Goal: Information Seeking & Learning: Find specific page/section

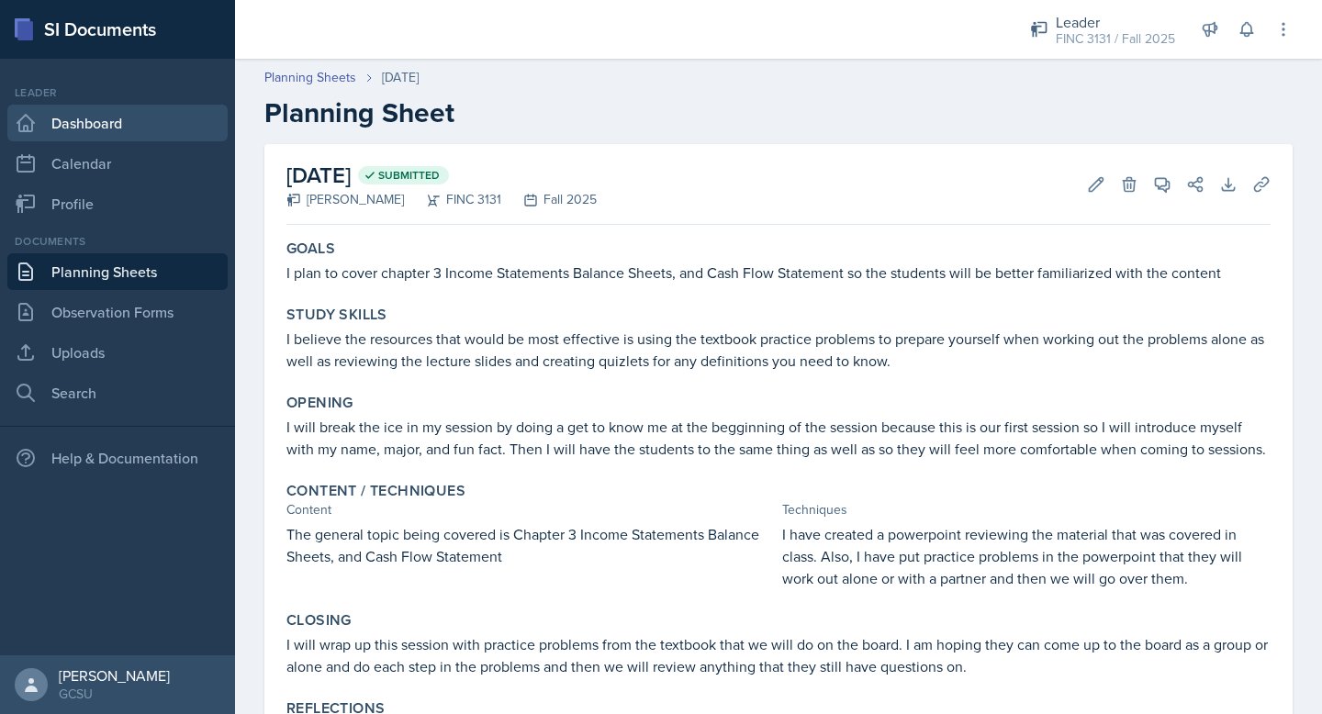
scroll to position [81, 0]
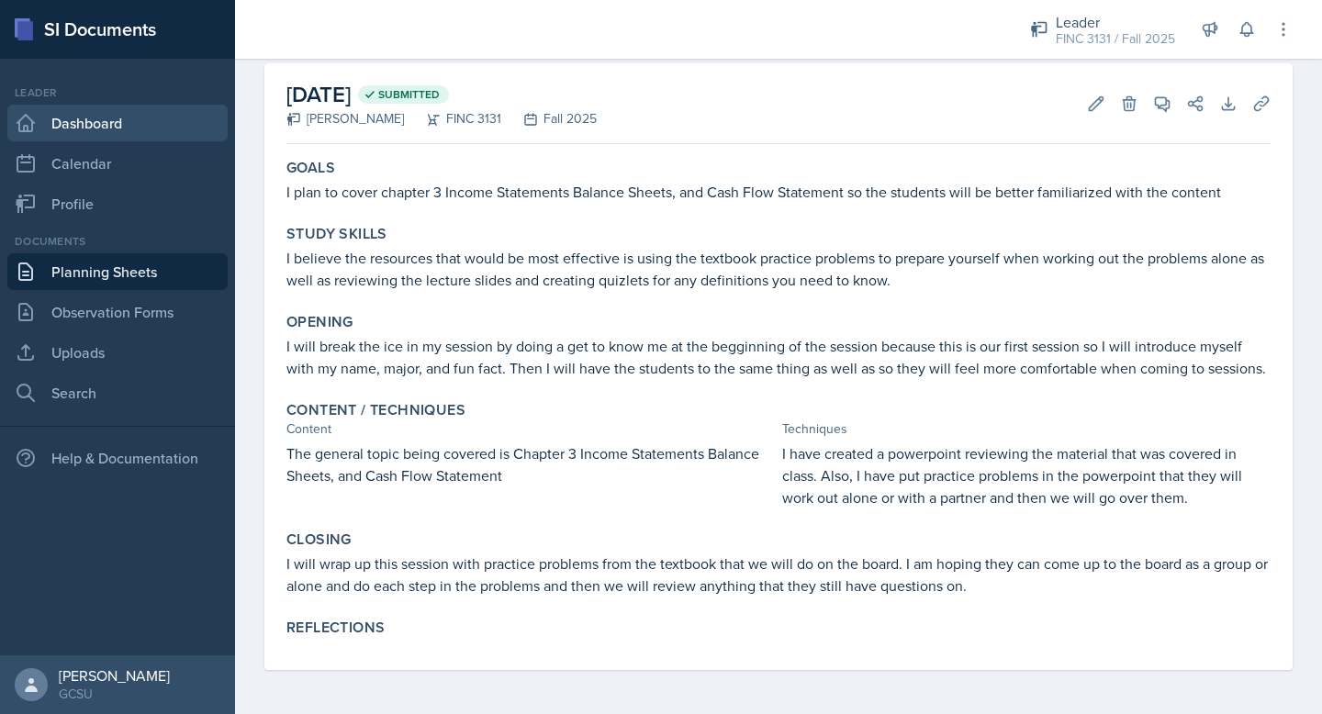
click at [78, 135] on link "Dashboard" at bounding box center [117, 123] width 220 height 37
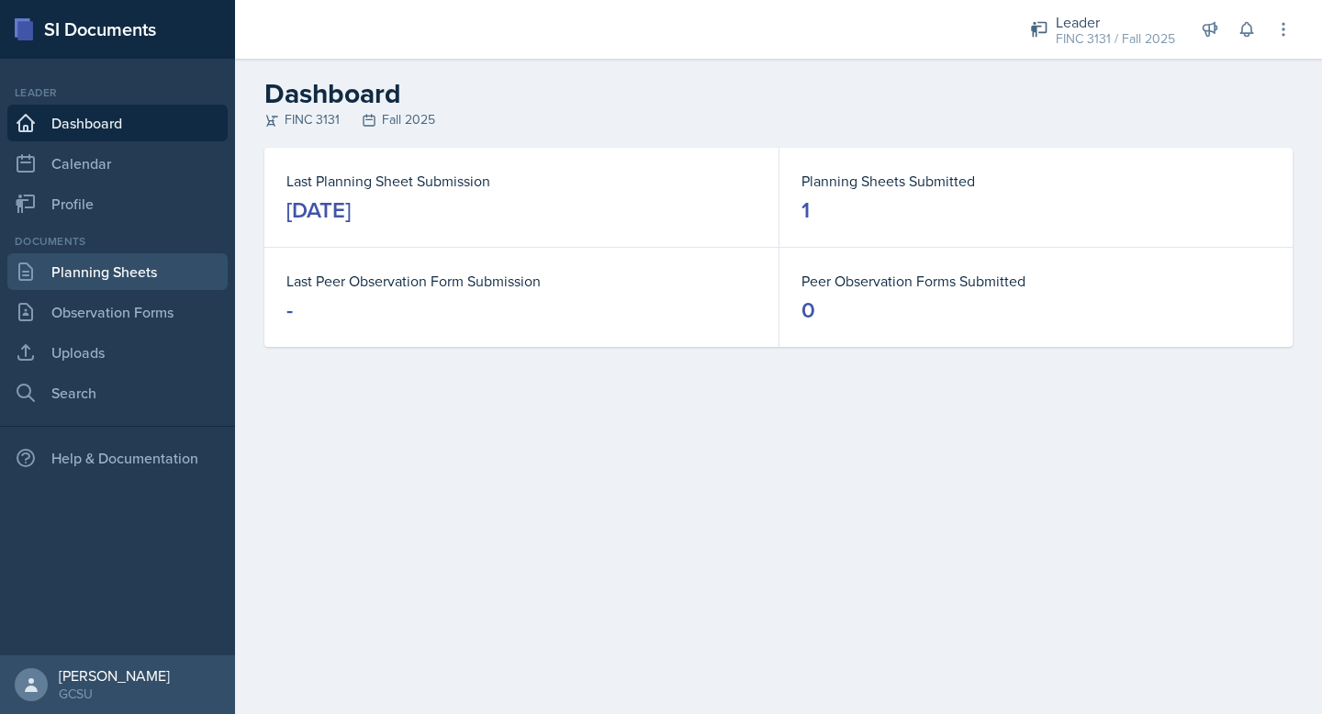
click at [108, 280] on link "Planning Sheets" at bounding box center [117, 271] width 220 height 37
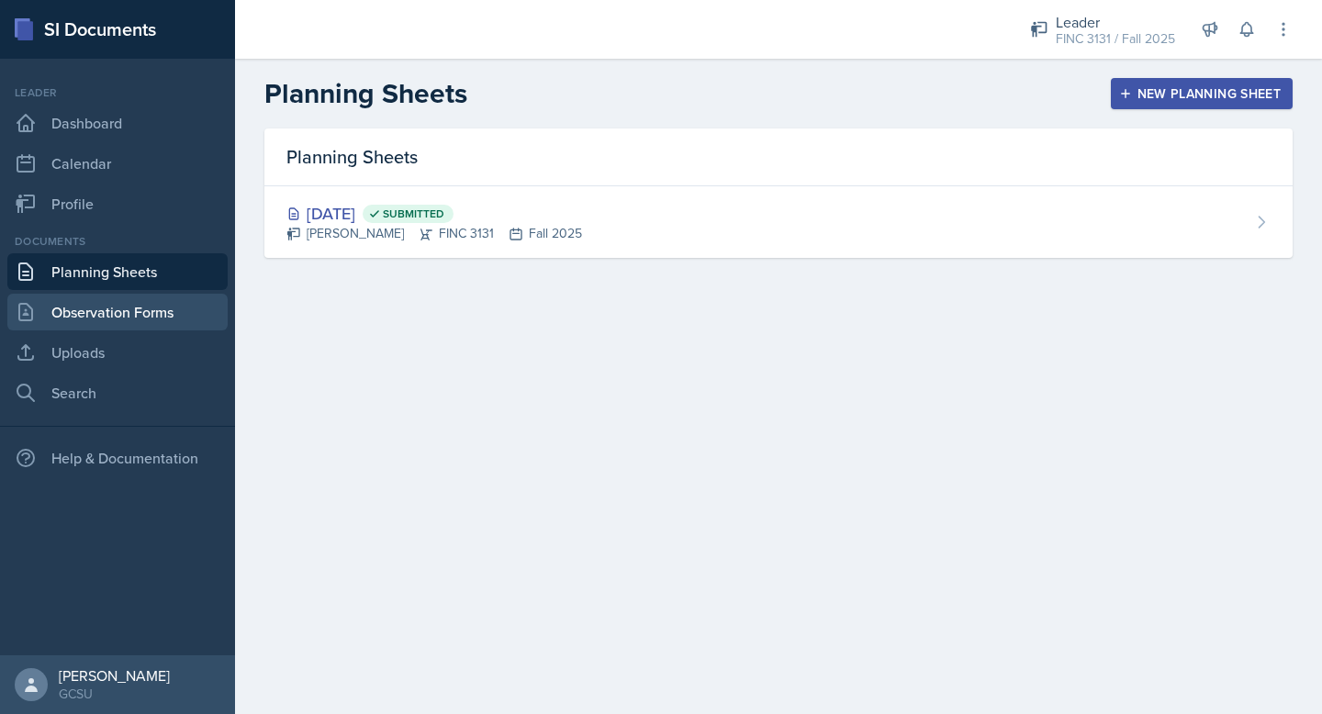
click at [113, 314] on link "Observation Forms" at bounding box center [117, 312] width 220 height 37
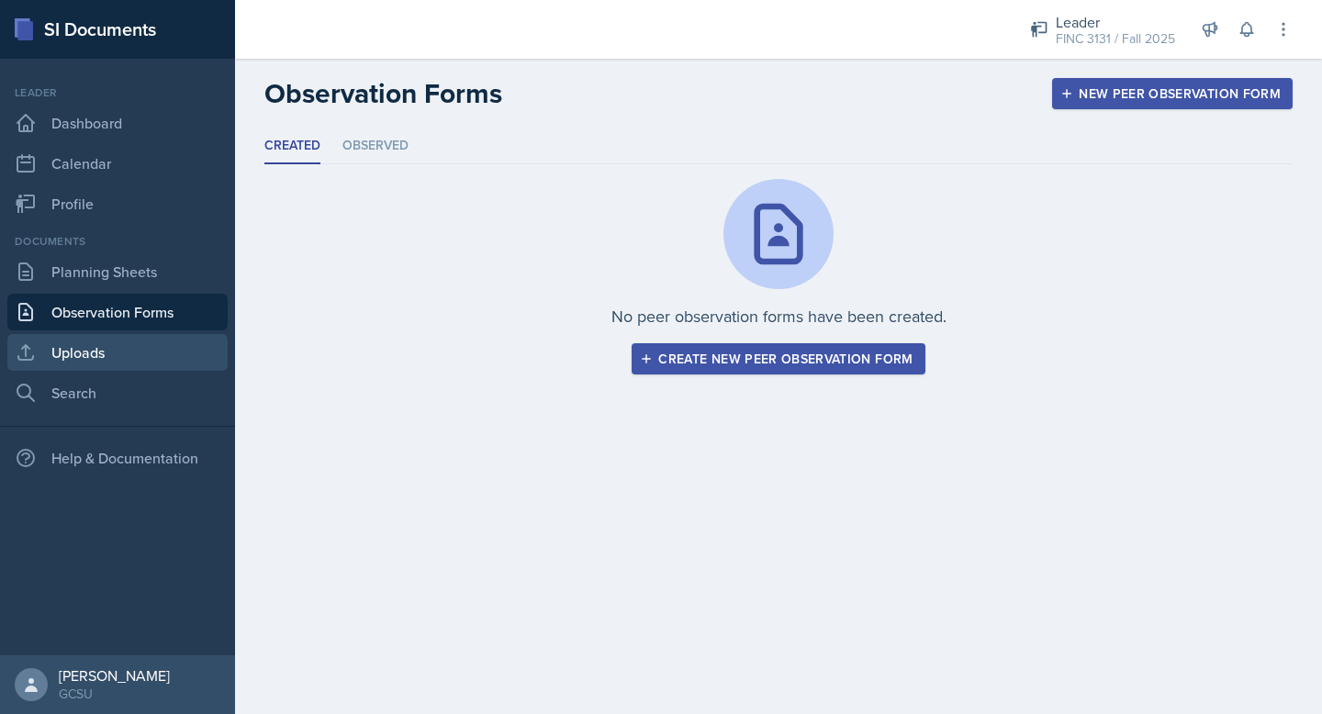
click at [124, 359] on link "Uploads" at bounding box center [117, 352] width 220 height 37
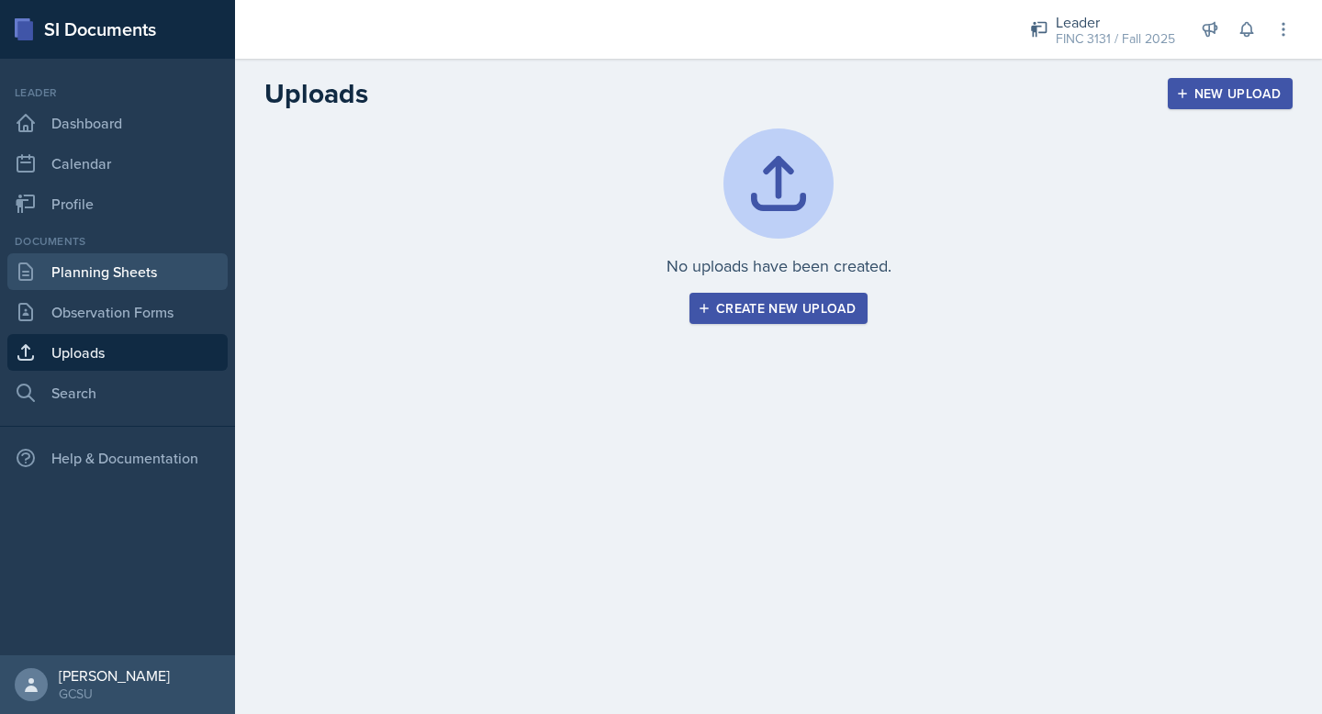
click at [73, 267] on link "Planning Sheets" at bounding box center [117, 271] width 220 height 37
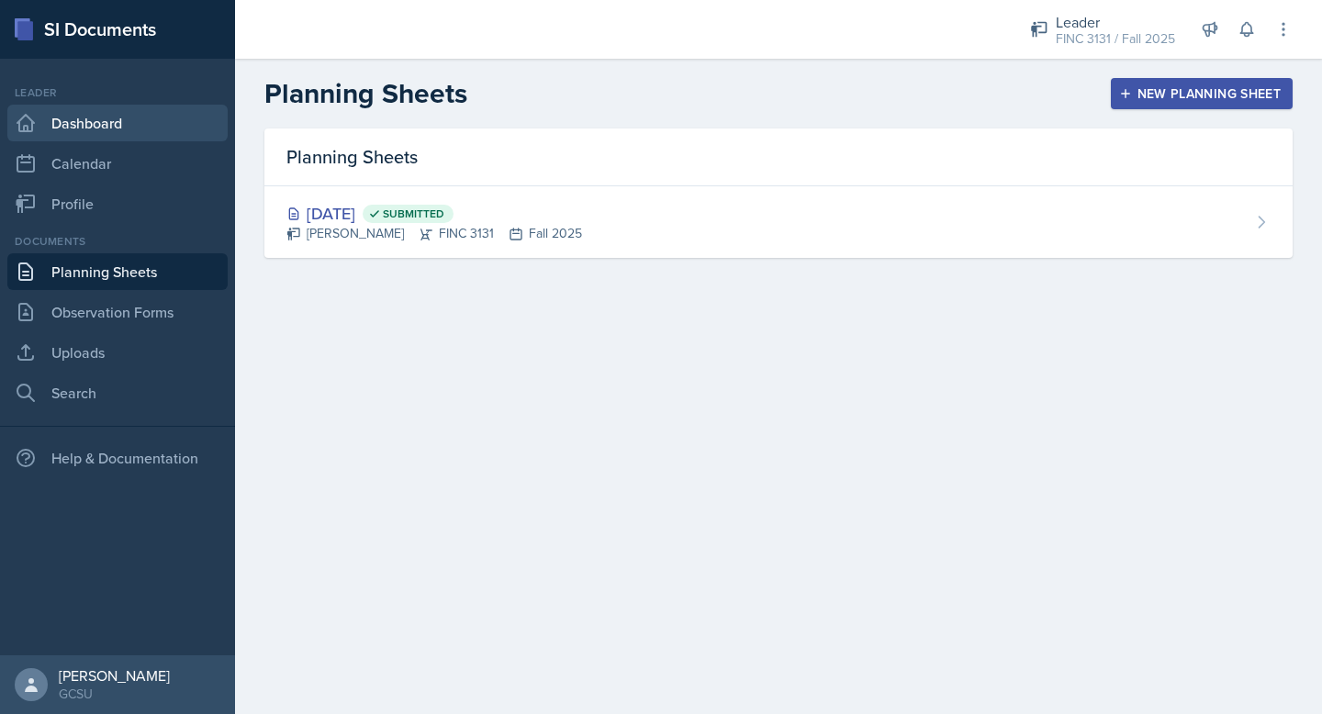
click at [95, 136] on link "Dashboard" at bounding box center [117, 123] width 220 height 37
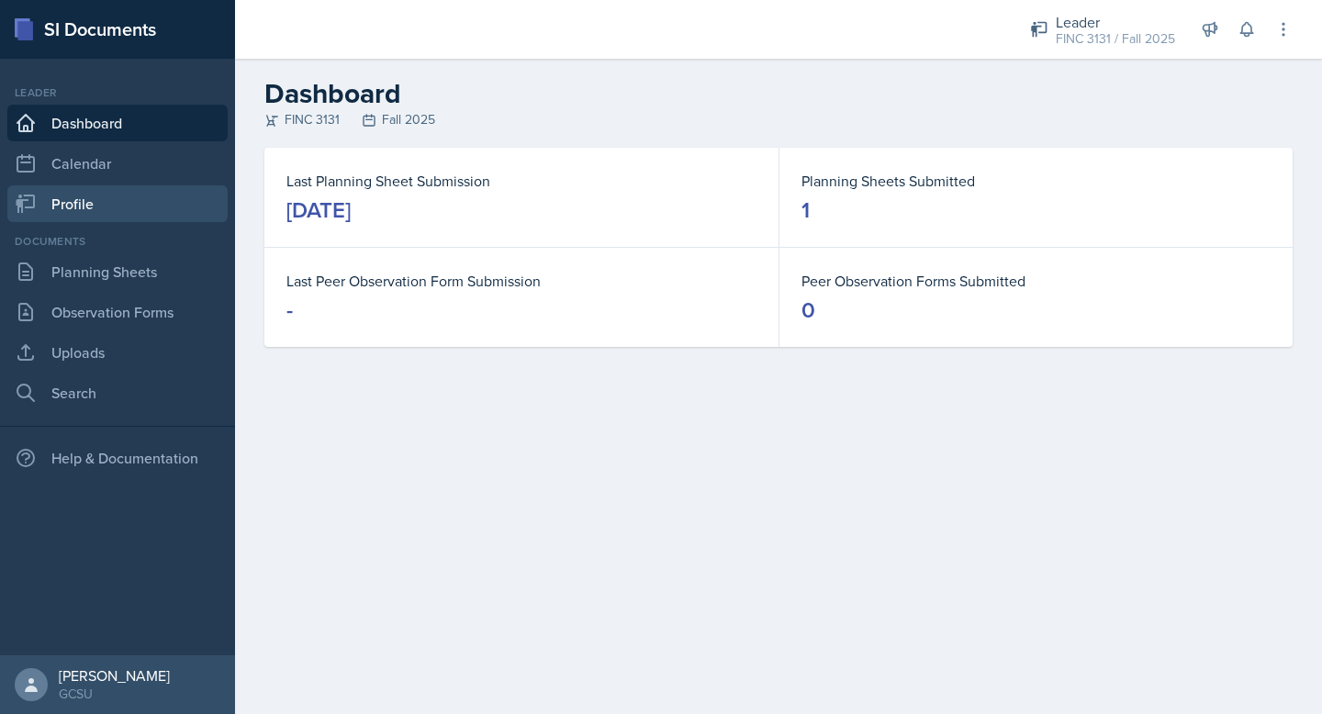
click at [103, 208] on link "Profile" at bounding box center [117, 203] width 220 height 37
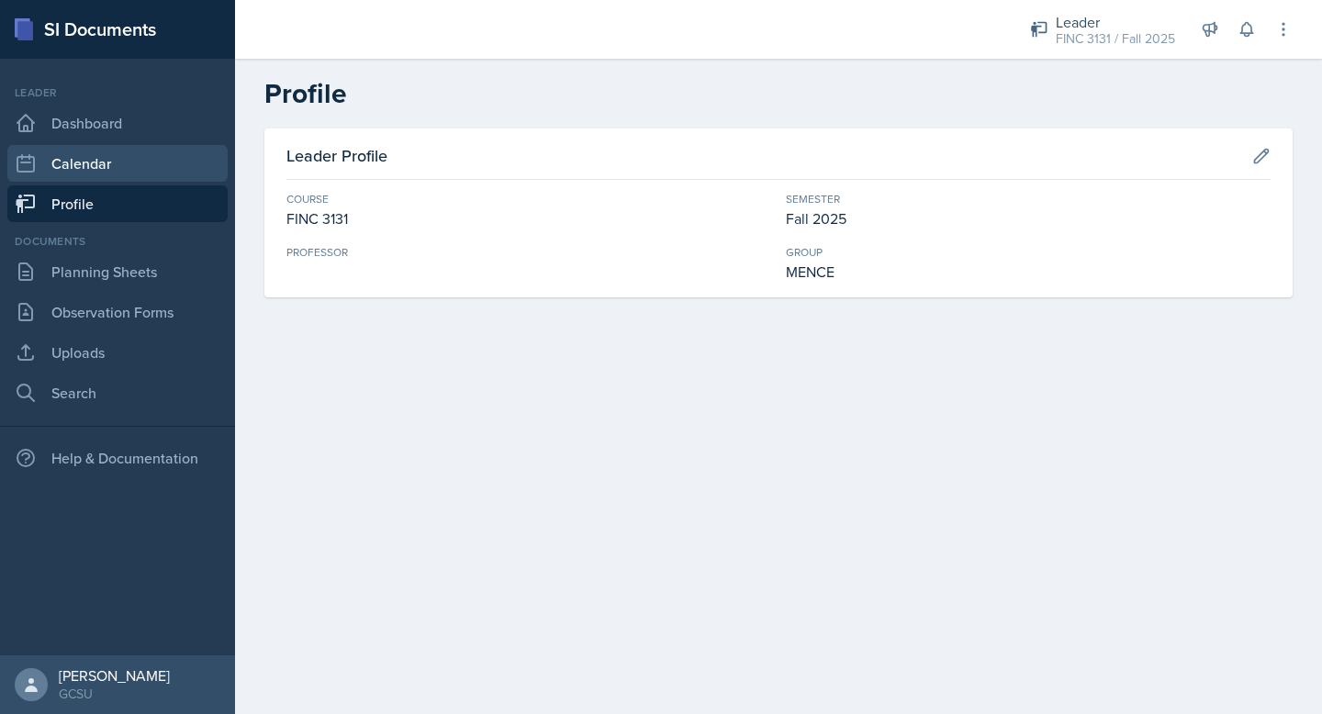
click at [126, 178] on link "Calendar" at bounding box center [117, 163] width 220 height 37
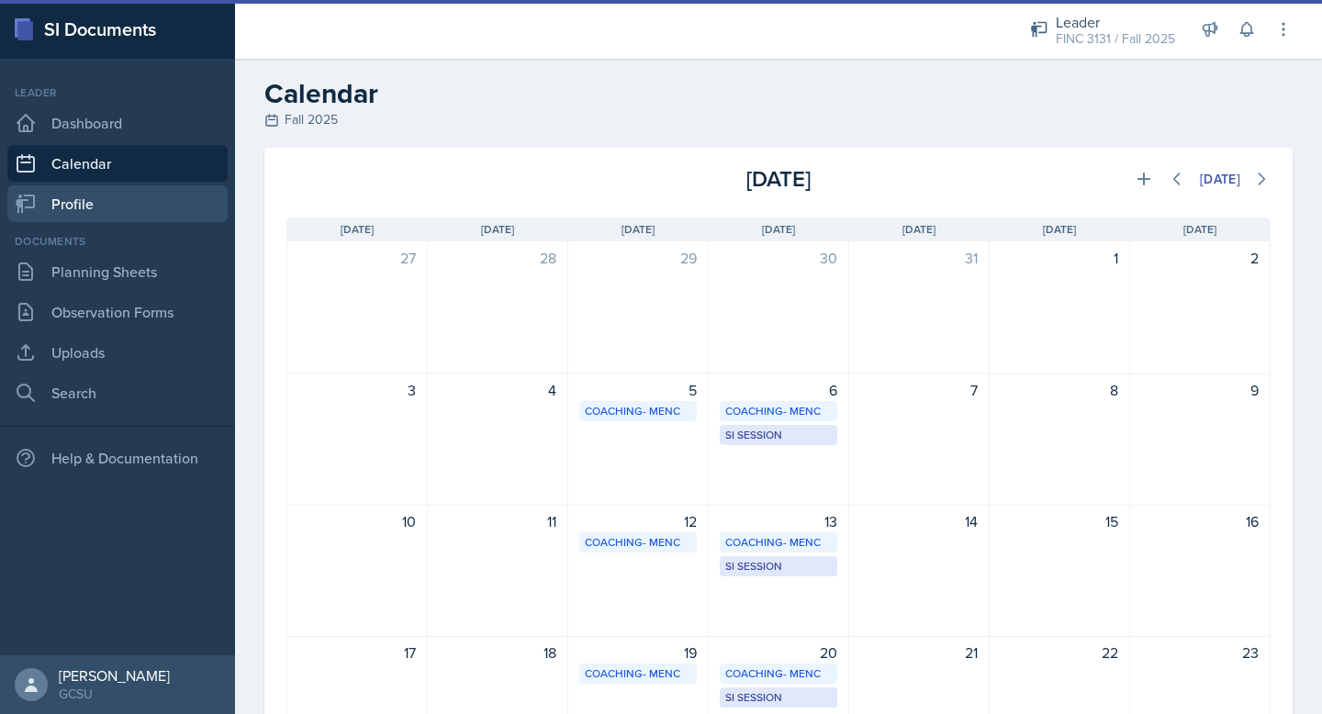
click at [126, 215] on link "Profile" at bounding box center [117, 203] width 220 height 37
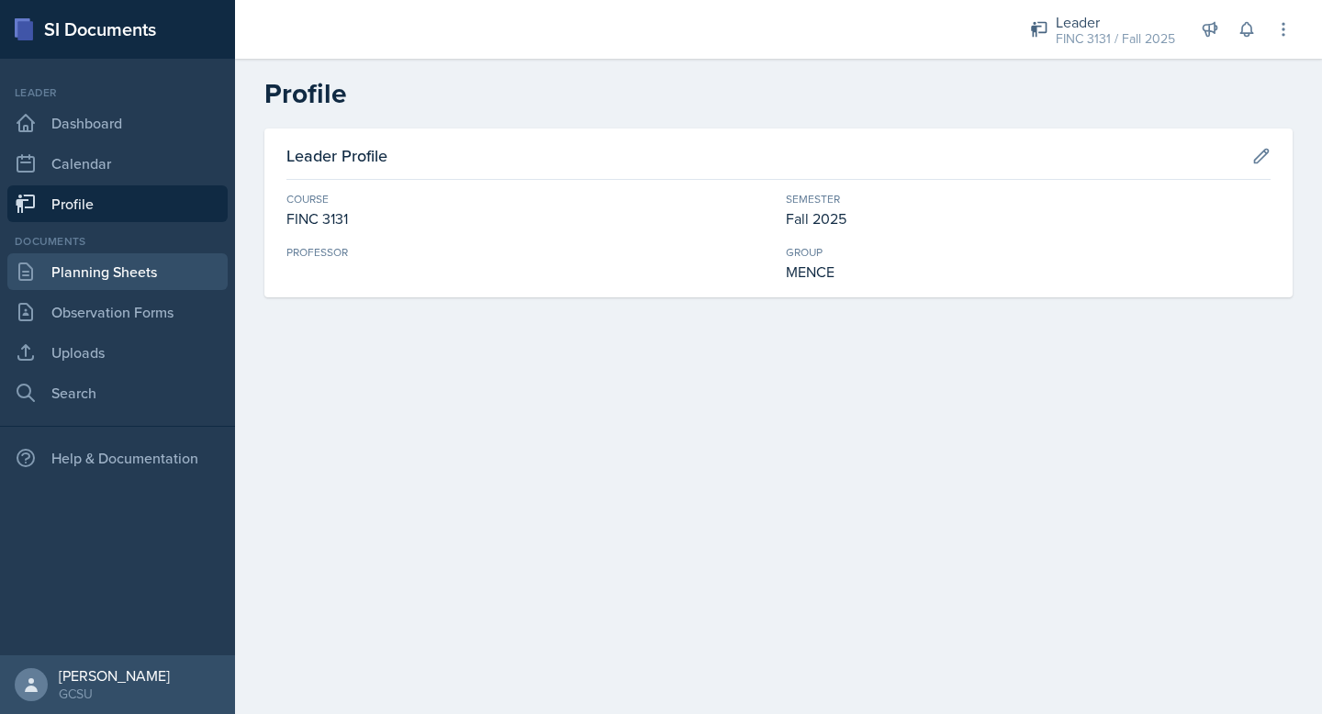
click at [136, 272] on link "Planning Sheets" at bounding box center [117, 271] width 220 height 37
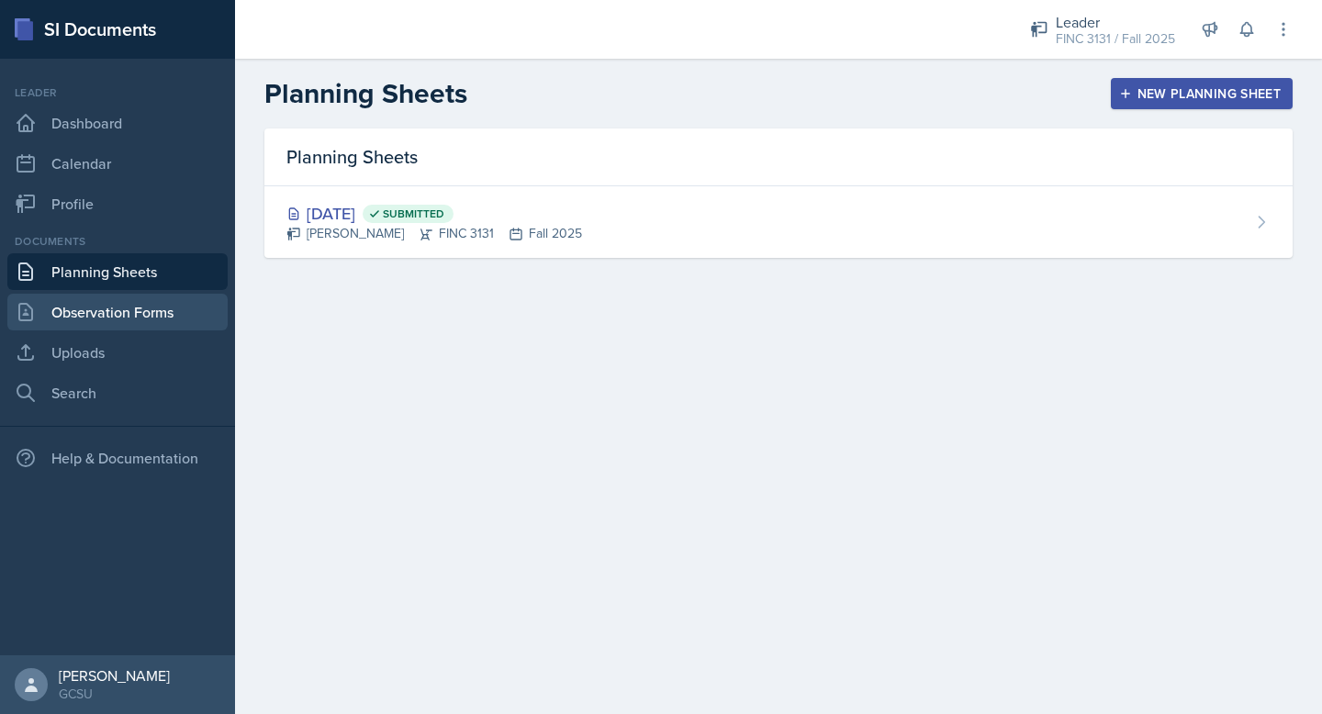
click at [142, 309] on link "Observation Forms" at bounding box center [117, 312] width 220 height 37
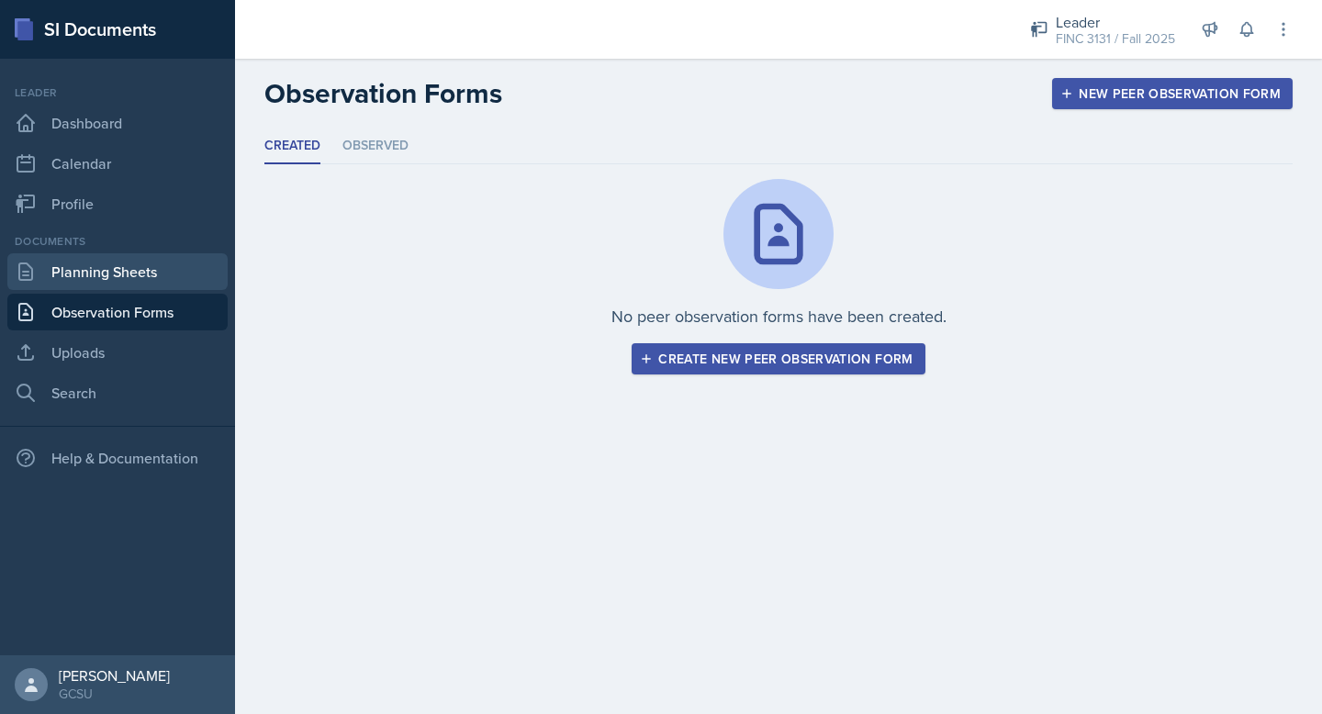
click at [134, 282] on link "Planning Sheets" at bounding box center [117, 271] width 220 height 37
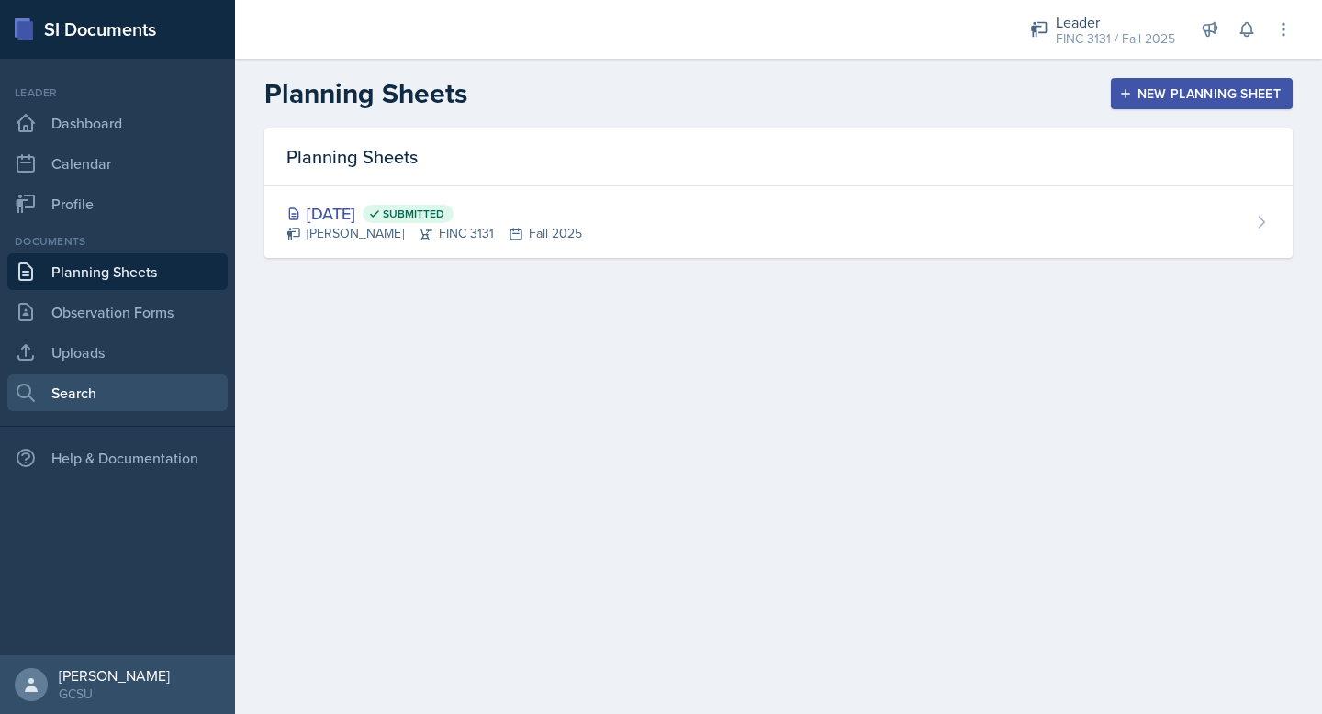
click at [65, 404] on link "Search" at bounding box center [117, 393] width 220 height 37
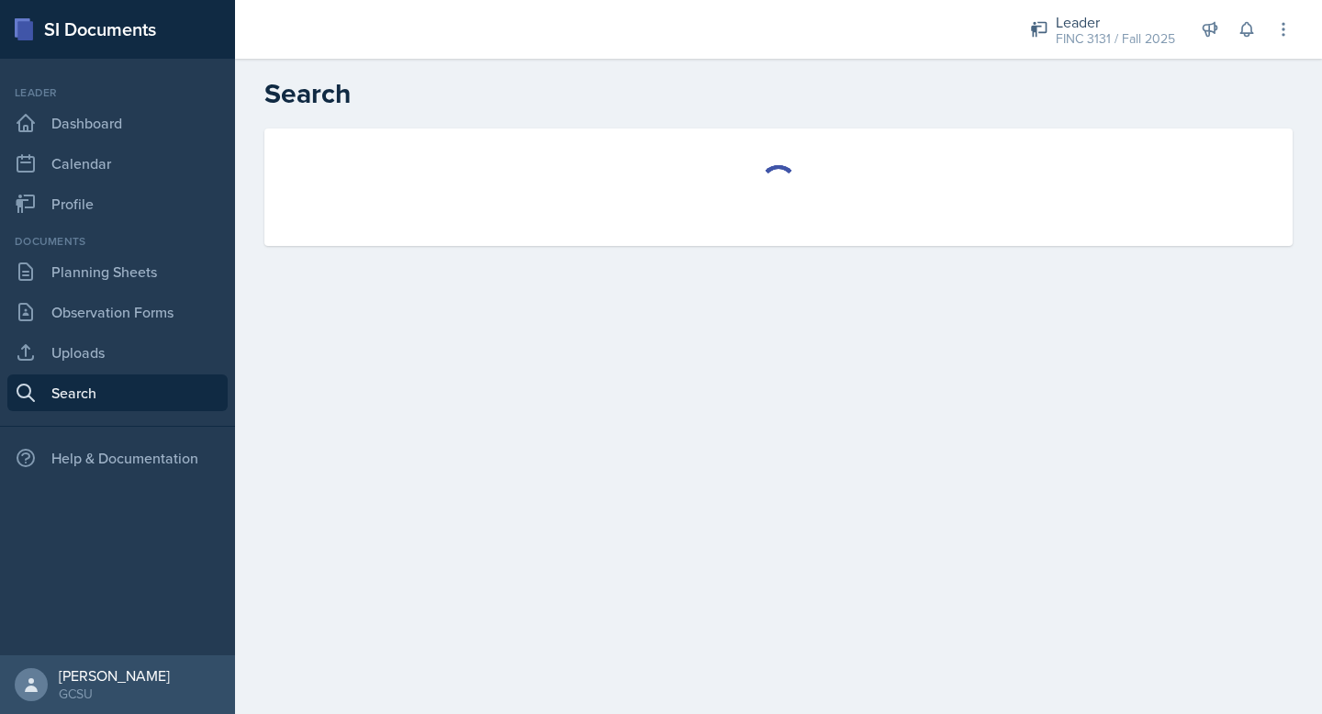
select select "all"
select select "1"
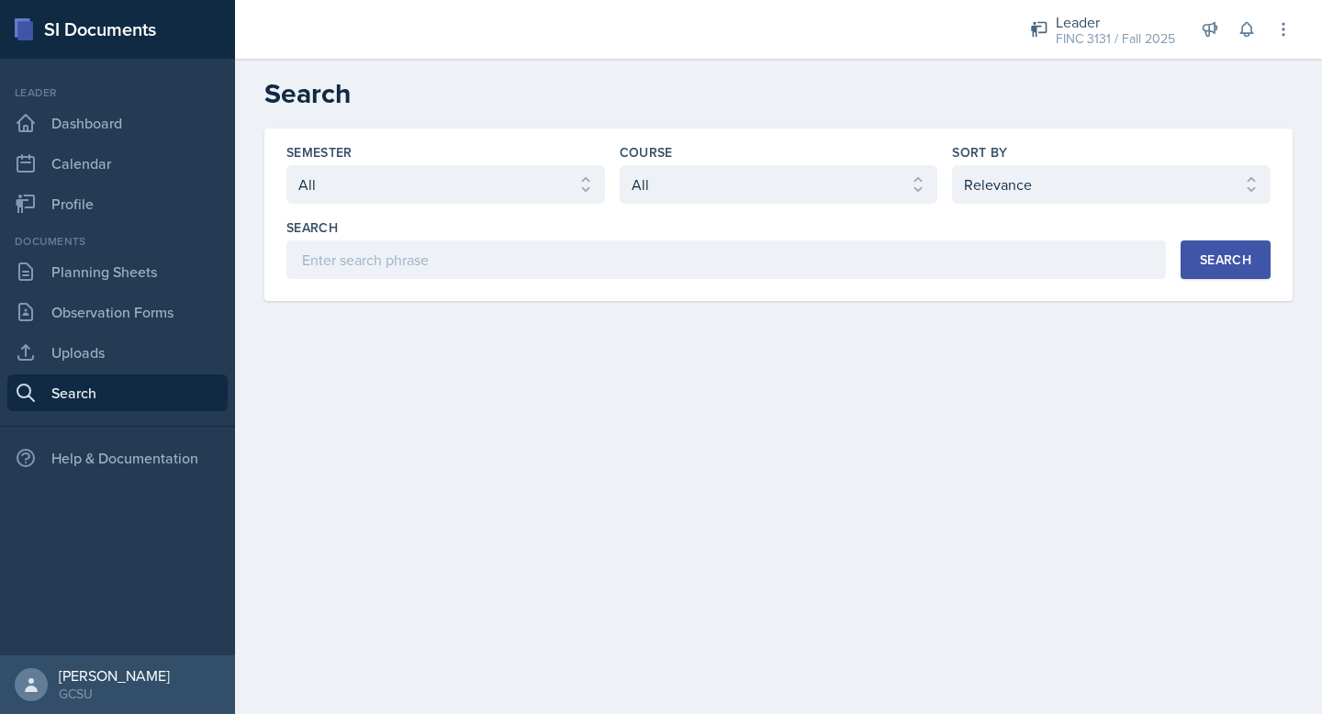
click at [488, 281] on div "Semester Select semester All Fall 2025 Spring 2025 Fall 2024 Spring 2024 Fall 2…" at bounding box center [778, 215] width 1028 height 173
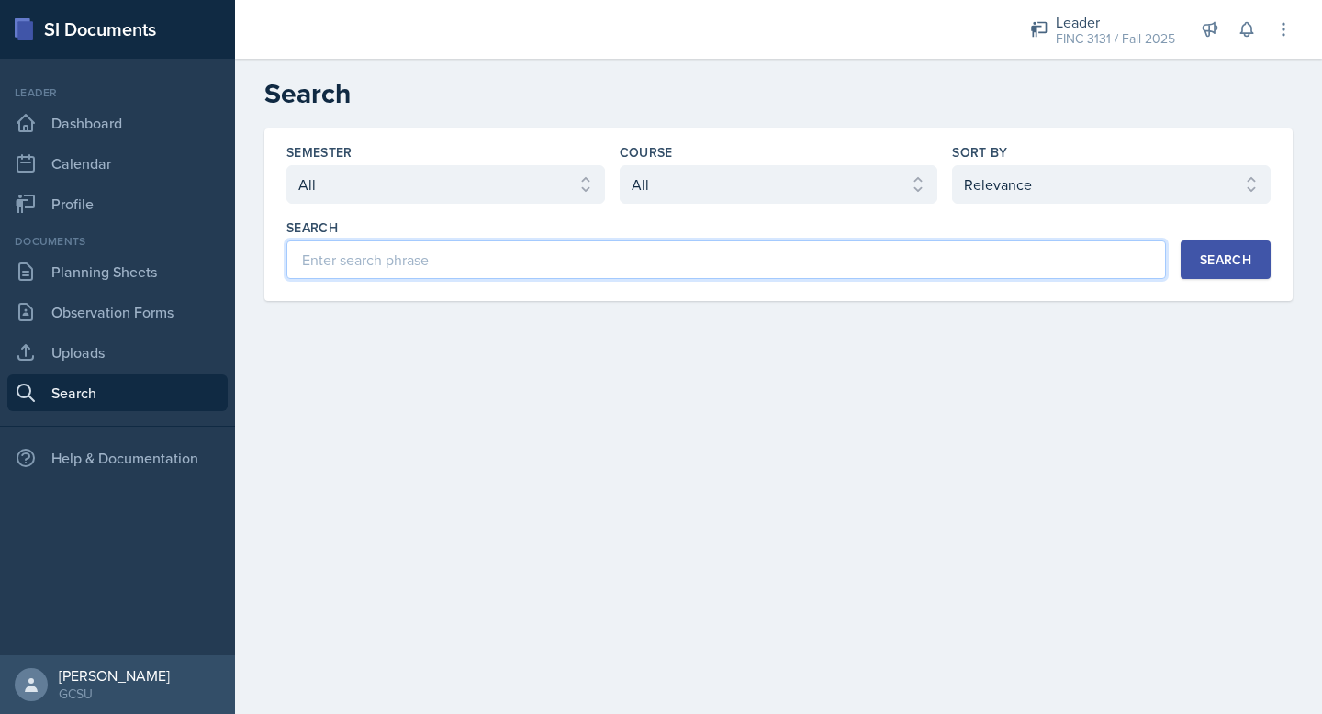
click at [466, 269] on input at bounding box center [726, 260] width 880 height 39
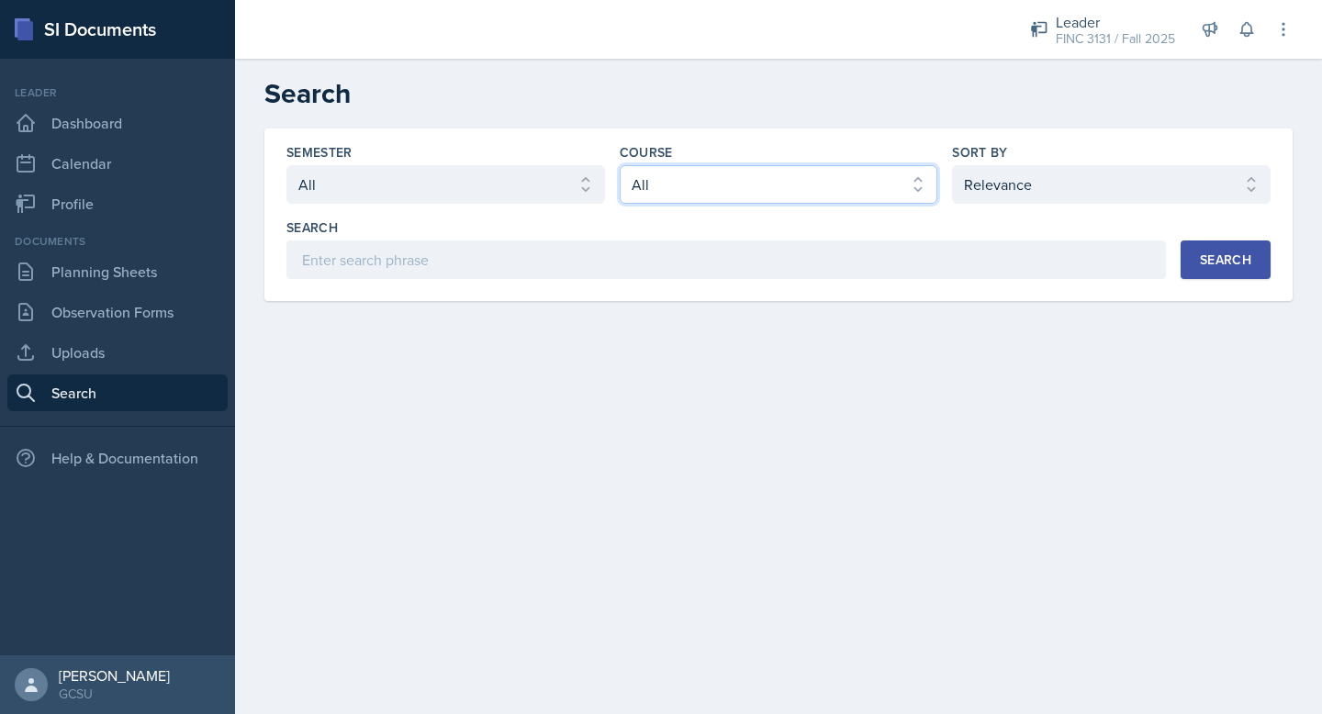
click at [751, 188] on select "Select course All ACCT 3101 ACCT 3102 ASTR 1000 BIOL 1100 BIOL 1107 BIOL 1108 B…" at bounding box center [779, 184] width 319 height 39
select select "6e980457-ae96-48c6-87a0-7a1167454bc8"
click at [620, 165] on select "Select course All ACCT 3101 ACCT 3102 ASTR 1000 BIOL 1100 BIOL 1107 BIOL 1108 B…" at bounding box center [779, 184] width 319 height 39
click at [789, 189] on select "Select course All ACCT 3101 ACCT 3102 ASTR 1000 BIOL 1100 BIOL 1107 BIOL 1108 B…" at bounding box center [779, 184] width 319 height 39
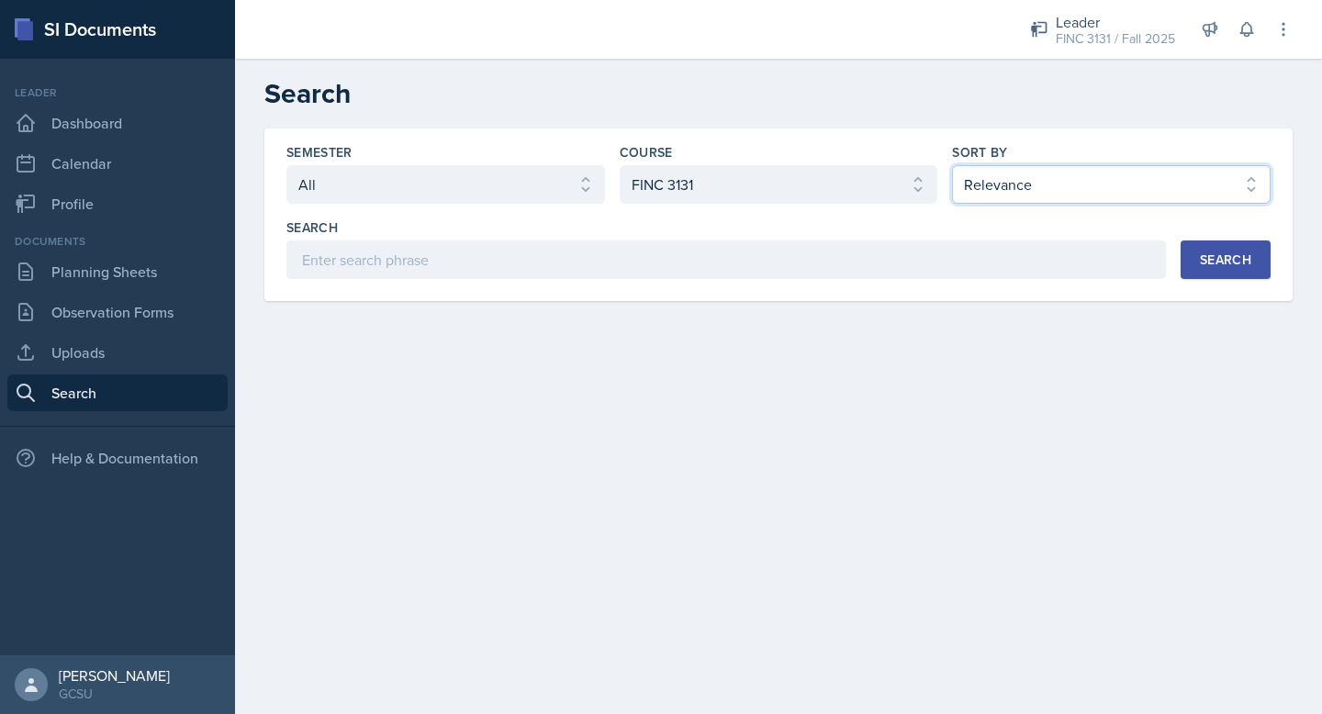
click at [1028, 185] on select "Select sort by Relevance Document Date (Asc) Document Date (Desc)" at bounding box center [1111, 184] width 319 height 39
click at [1193, 269] on button "Search" at bounding box center [1226, 260] width 90 height 39
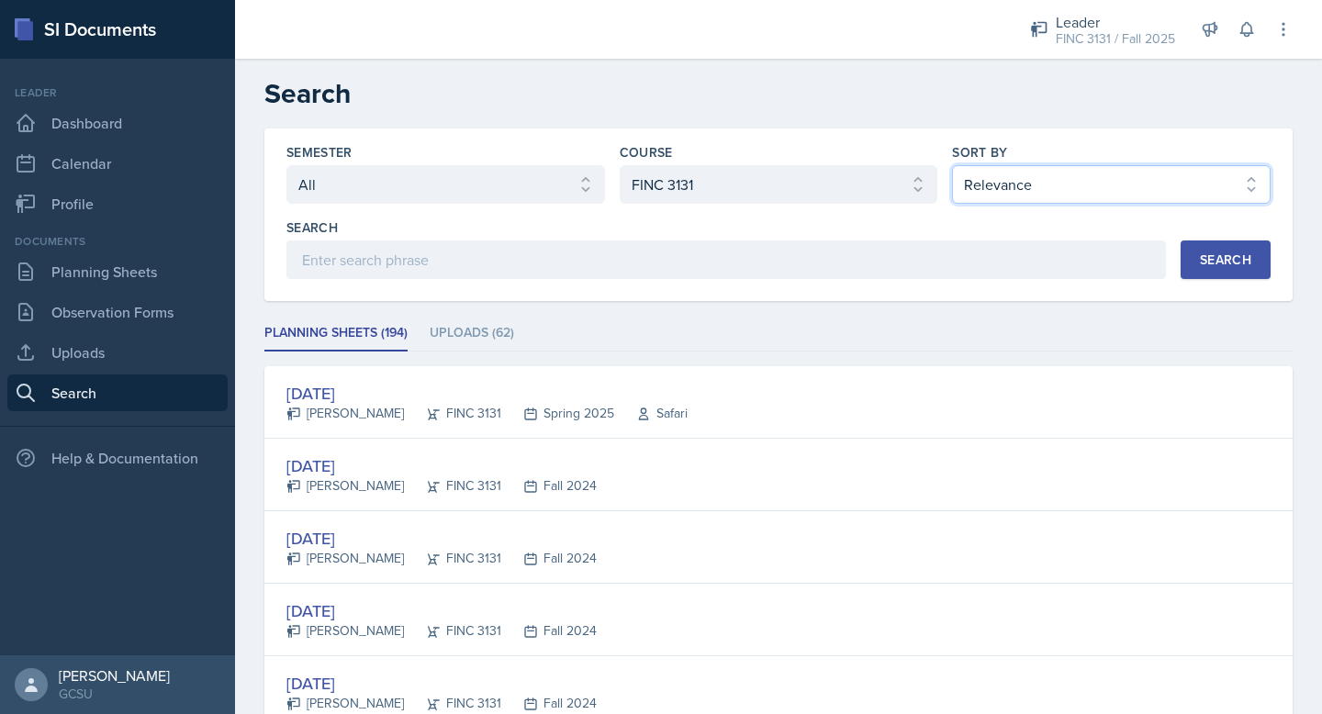
click at [1024, 183] on select "Select sort by Relevance Document Date (Asc) Document Date (Desc)" at bounding box center [1111, 184] width 319 height 39
click at [486, 159] on div "Semester" at bounding box center [445, 152] width 319 height 18
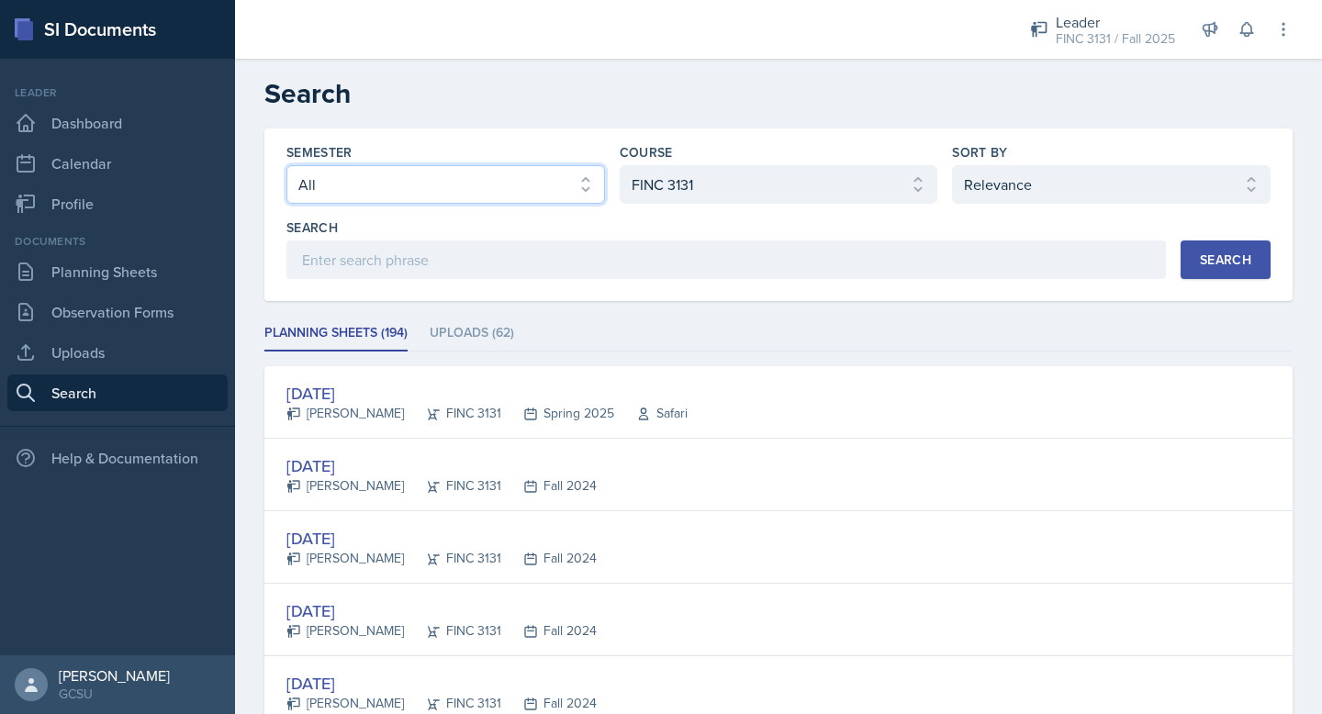
click at [486, 179] on select "Select semester All Fall 2025 Spring 2025 Fall 2024 Spring 2024 Fall 2023 Sprin…" at bounding box center [445, 184] width 319 height 39
click at [439, 187] on select "Select semester All Fall 2025 Spring 2025 Fall 2024 Spring 2024 Fall 2023 Sprin…" at bounding box center [445, 184] width 319 height 39
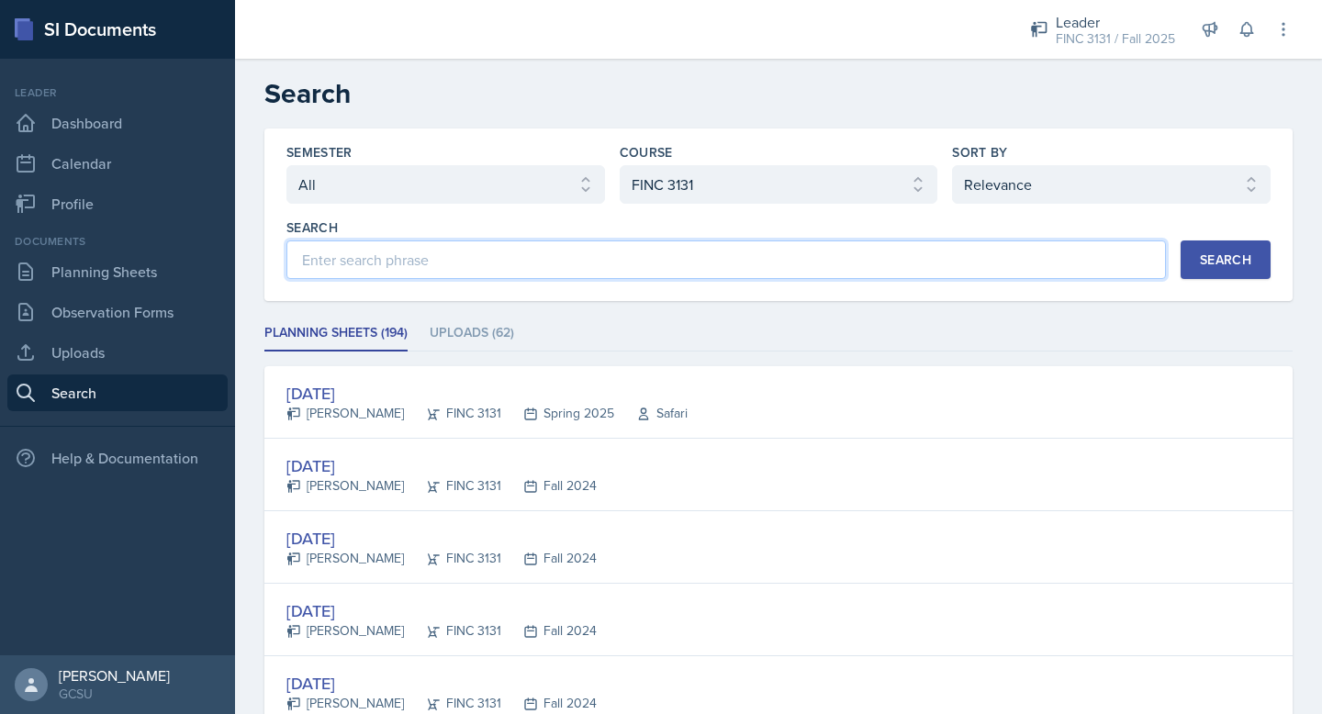
click at [574, 270] on input at bounding box center [726, 260] width 880 height 39
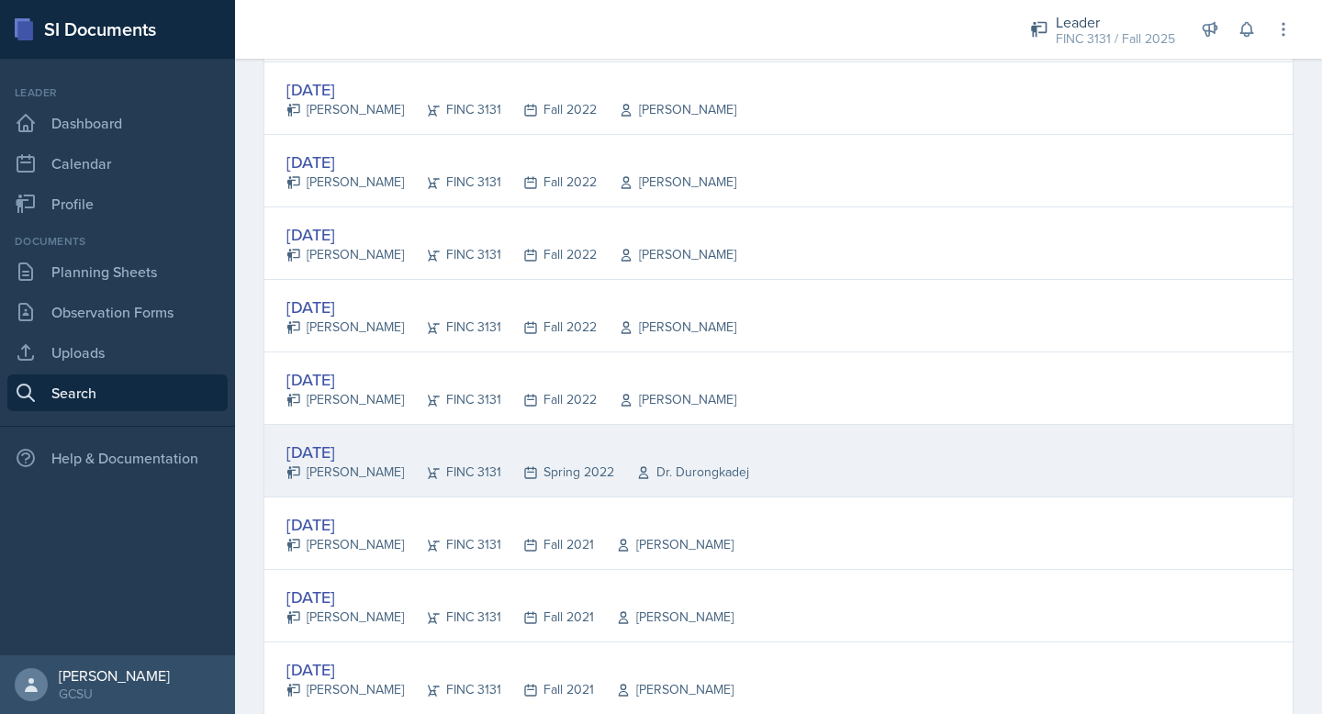
scroll to position [3395, 0]
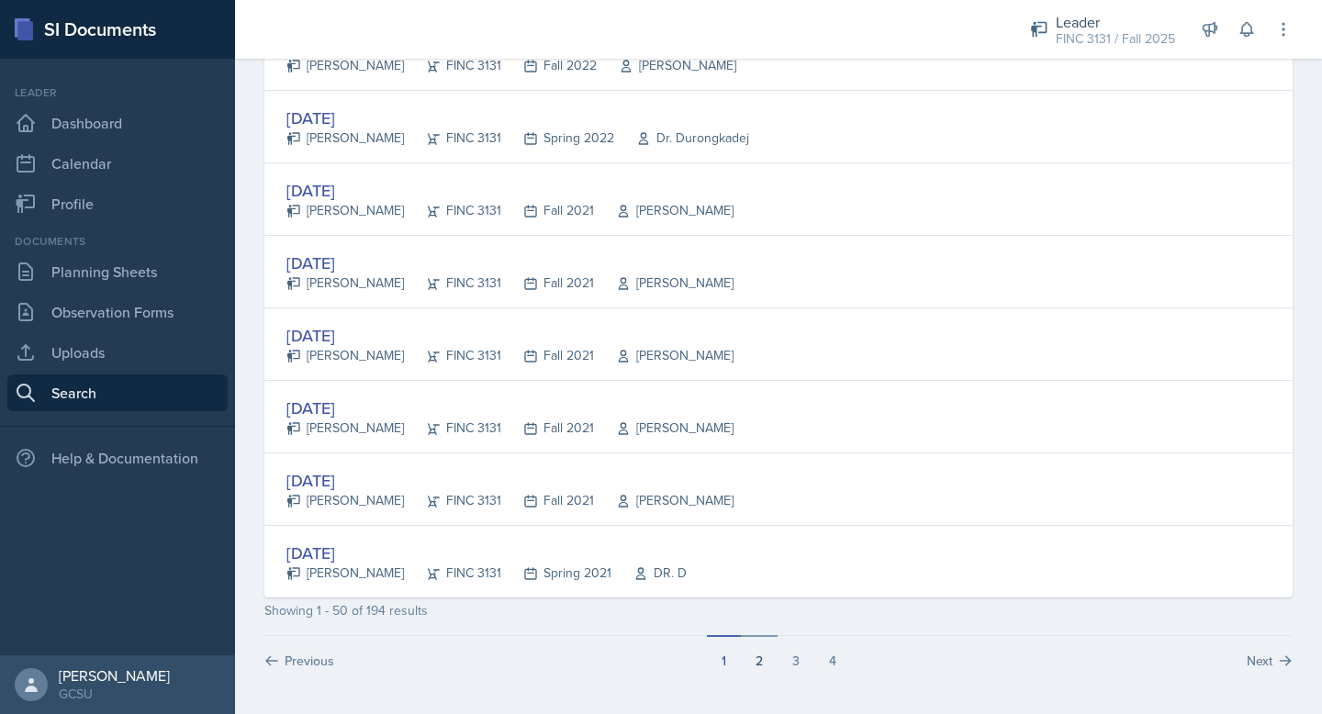
click at [758, 660] on button "2" at bounding box center [759, 652] width 37 height 35
click at [798, 657] on button "3" at bounding box center [796, 652] width 37 height 35
click at [831, 655] on button "4" at bounding box center [832, 652] width 37 height 35
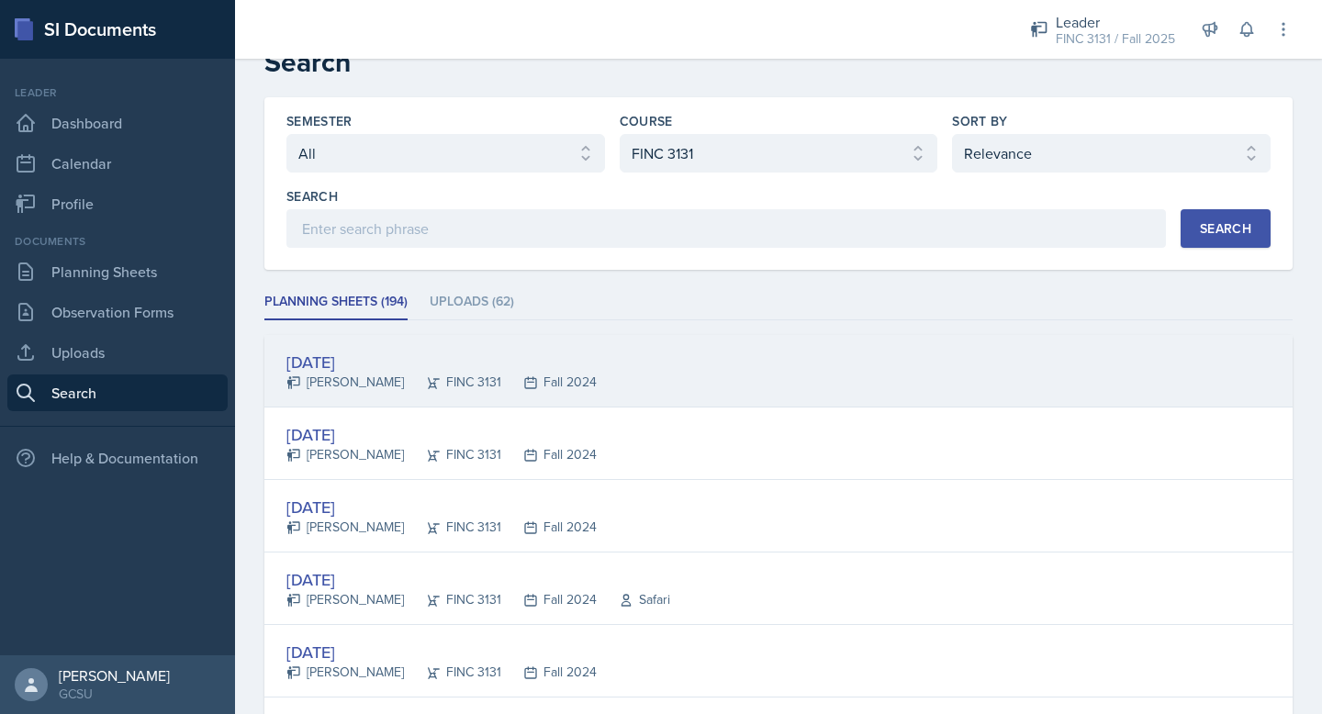
scroll to position [38, 0]
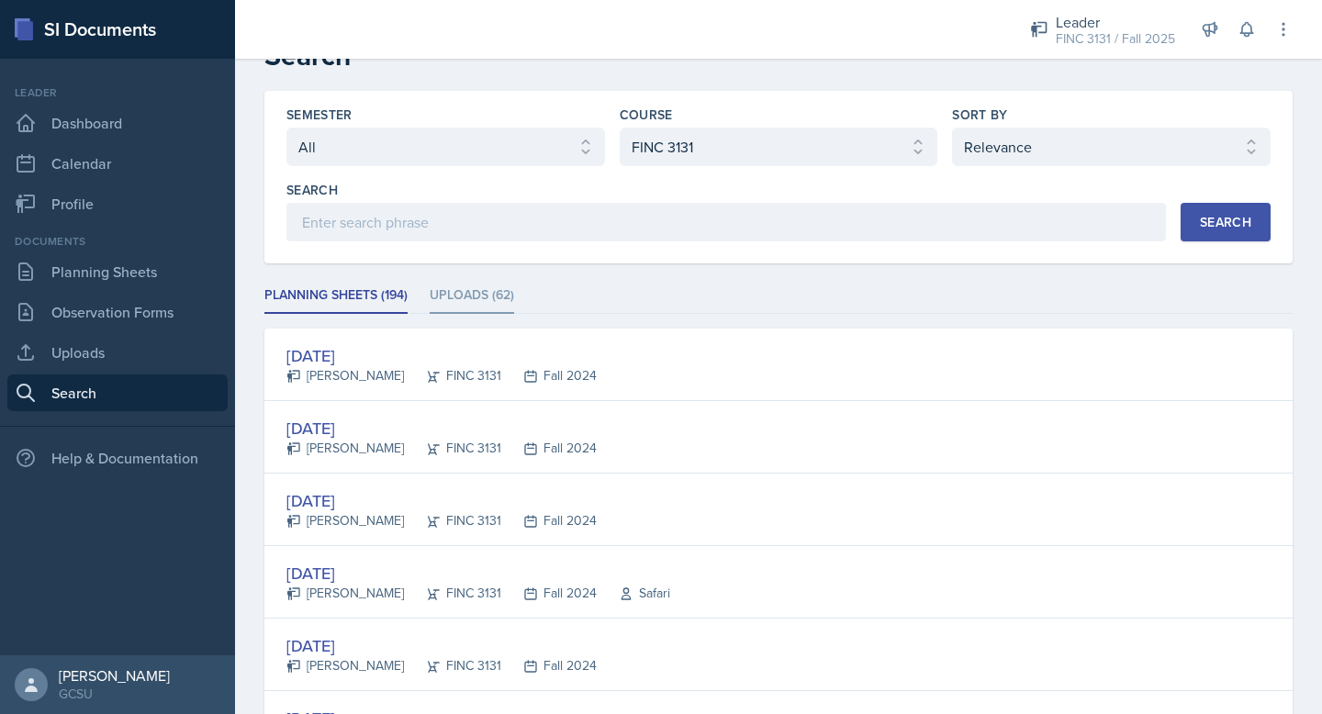
click at [477, 295] on li "Uploads (62)" at bounding box center [472, 296] width 84 height 36
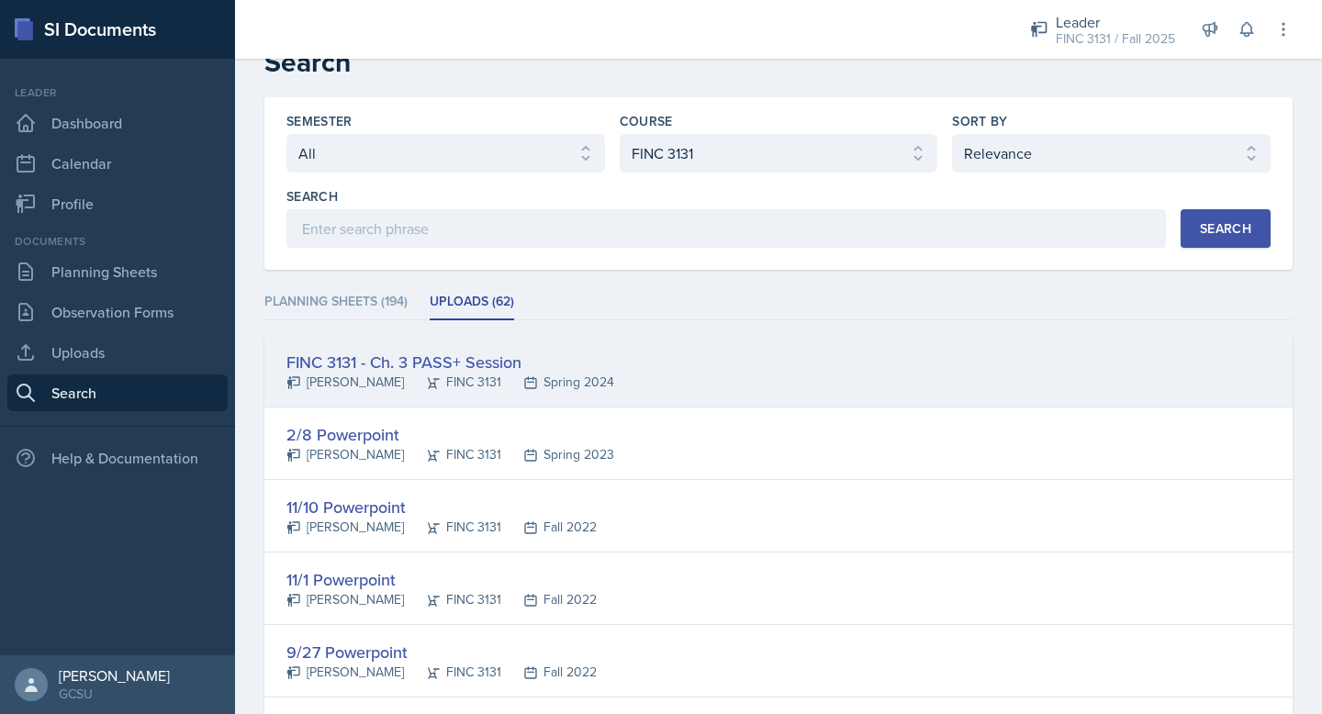
scroll to position [29, 0]
click at [466, 349] on div "FINC 3131 - Ch. 3 PASS+ Session [PERSON_NAME] FINC 3131 Spring 2024" at bounding box center [778, 373] width 1028 height 73
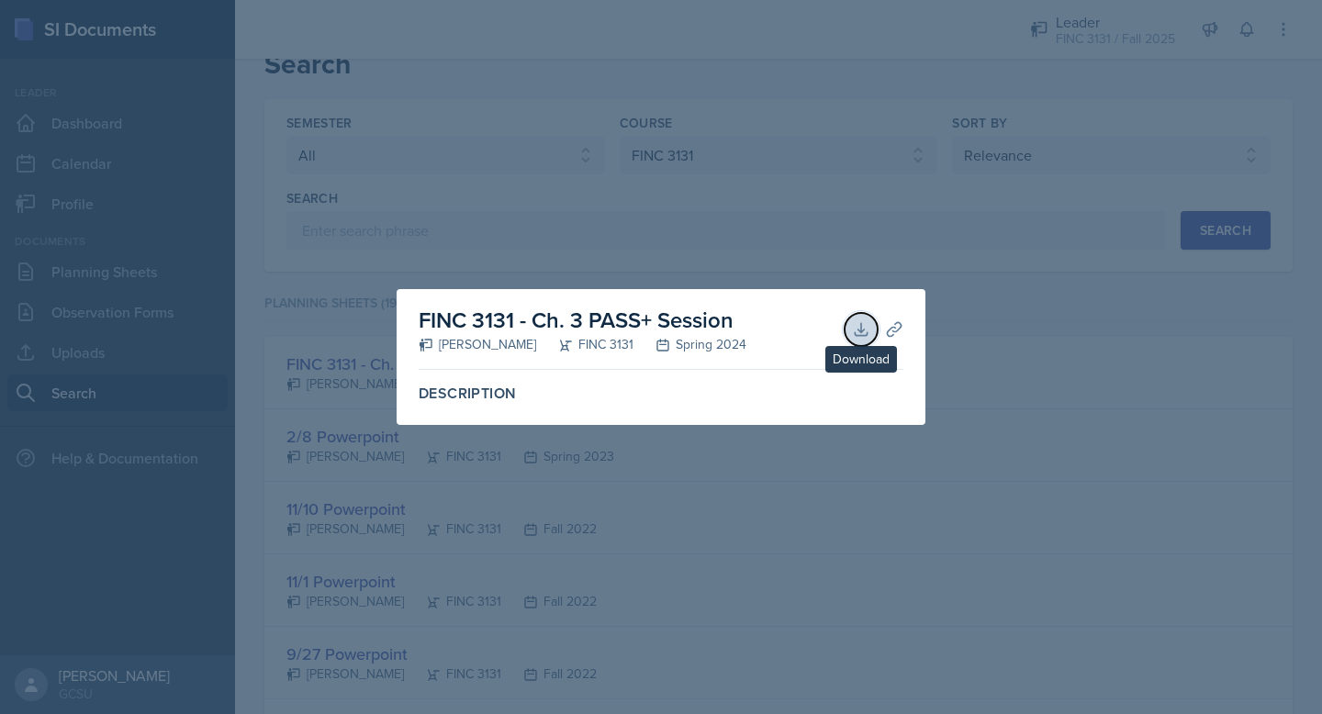
click at [858, 329] on icon at bounding box center [861, 329] width 12 height 12
click at [890, 226] on div at bounding box center [661, 357] width 1322 height 714
